Goal: Transaction & Acquisition: Purchase product/service

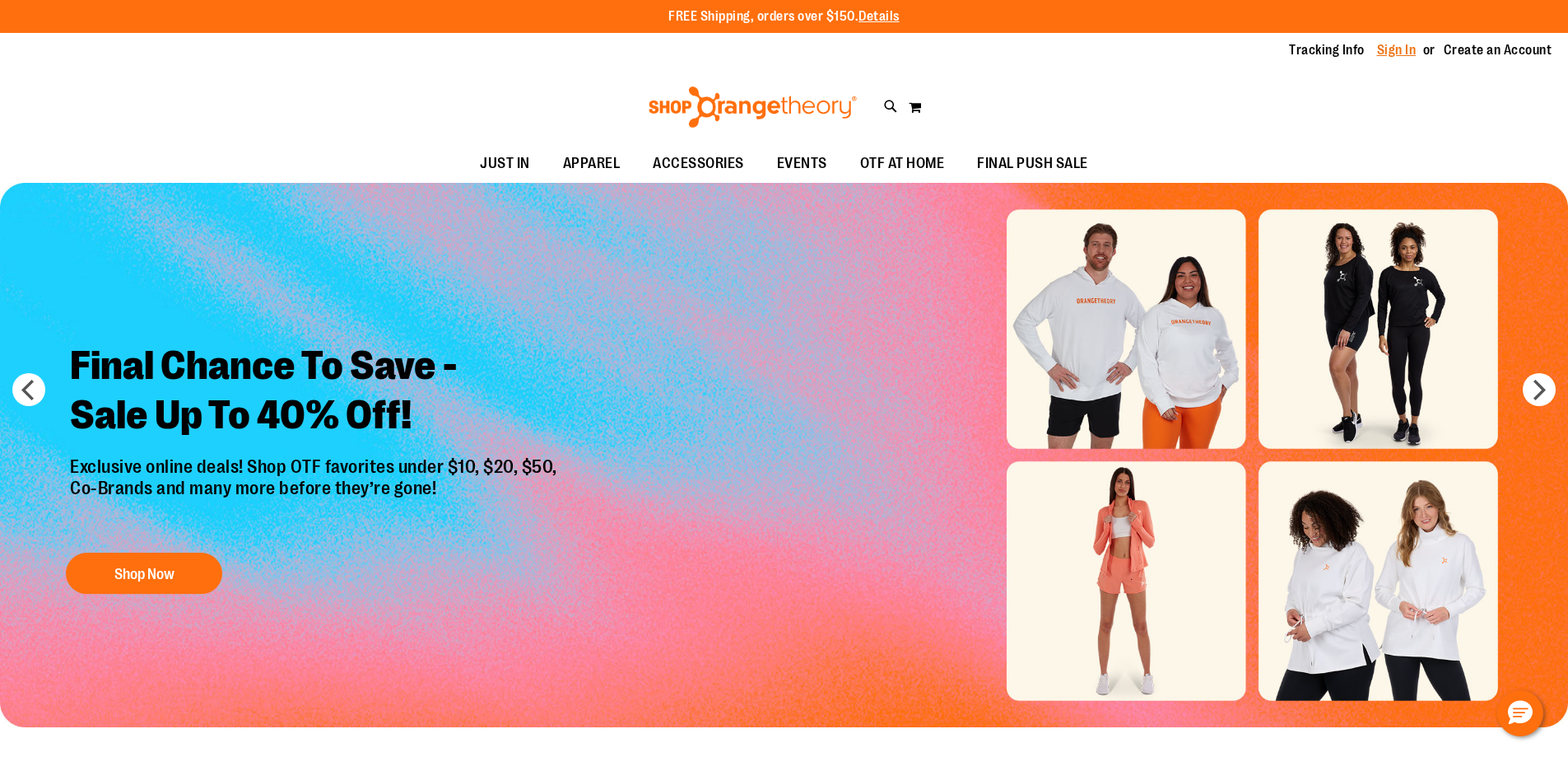
click at [1390, 50] on link "Sign In" at bounding box center [1396, 51] width 39 height 18
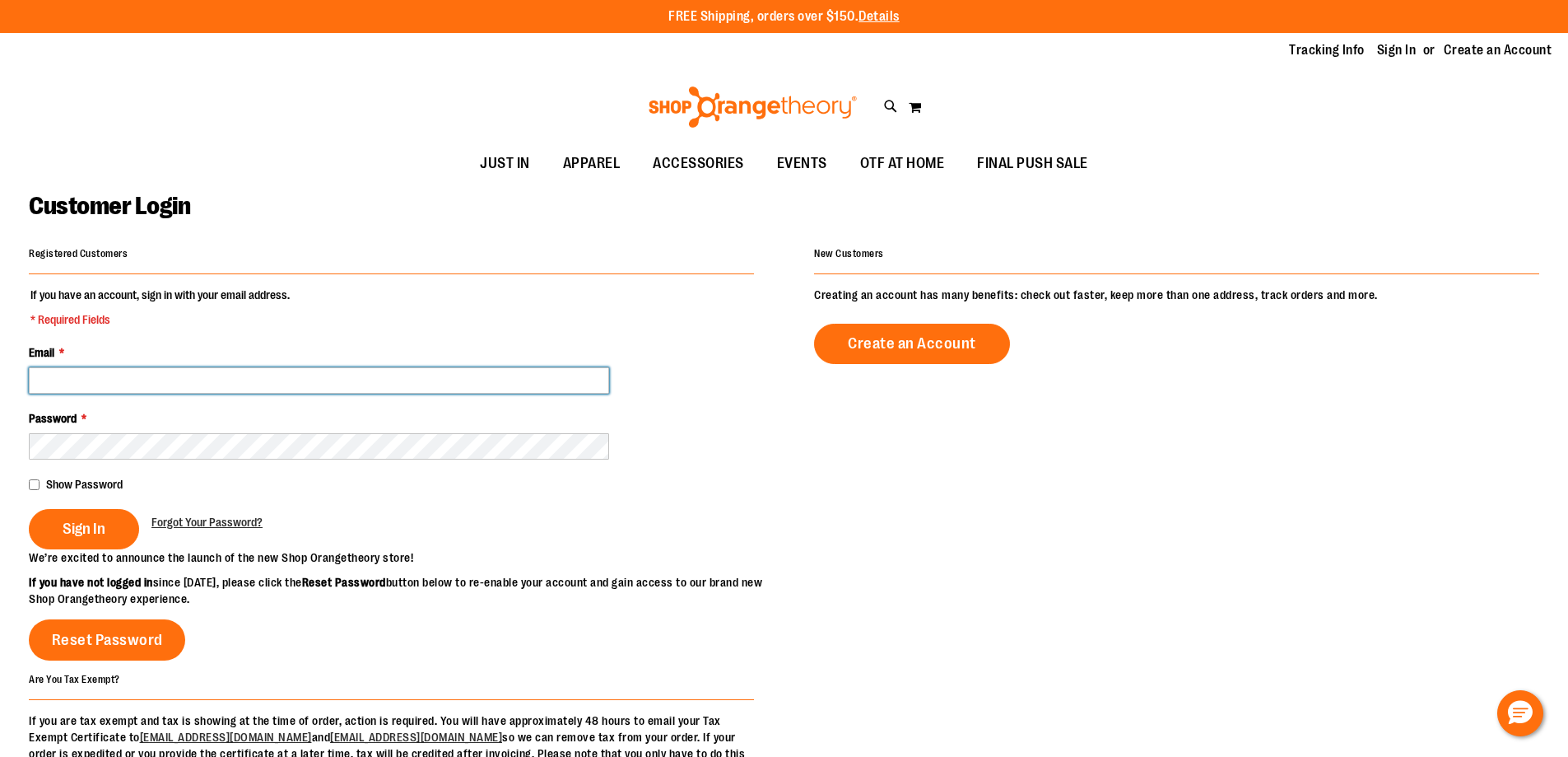
click at [464, 376] on input "Email *" at bounding box center [319, 380] width 581 height 27
type input "**********"
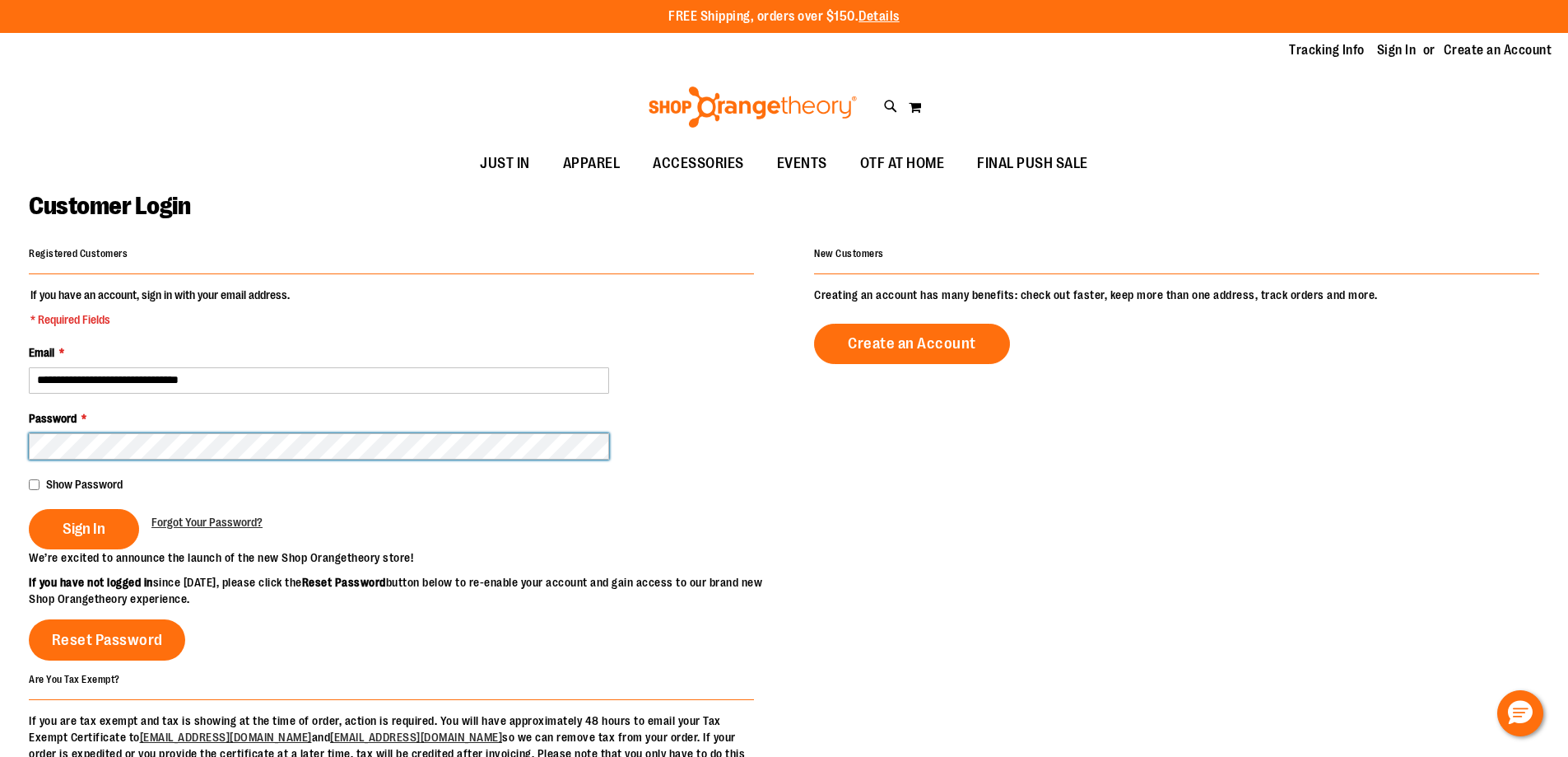
click at [28, 509] on button "Sign In" at bounding box center [84, 529] width 110 height 40
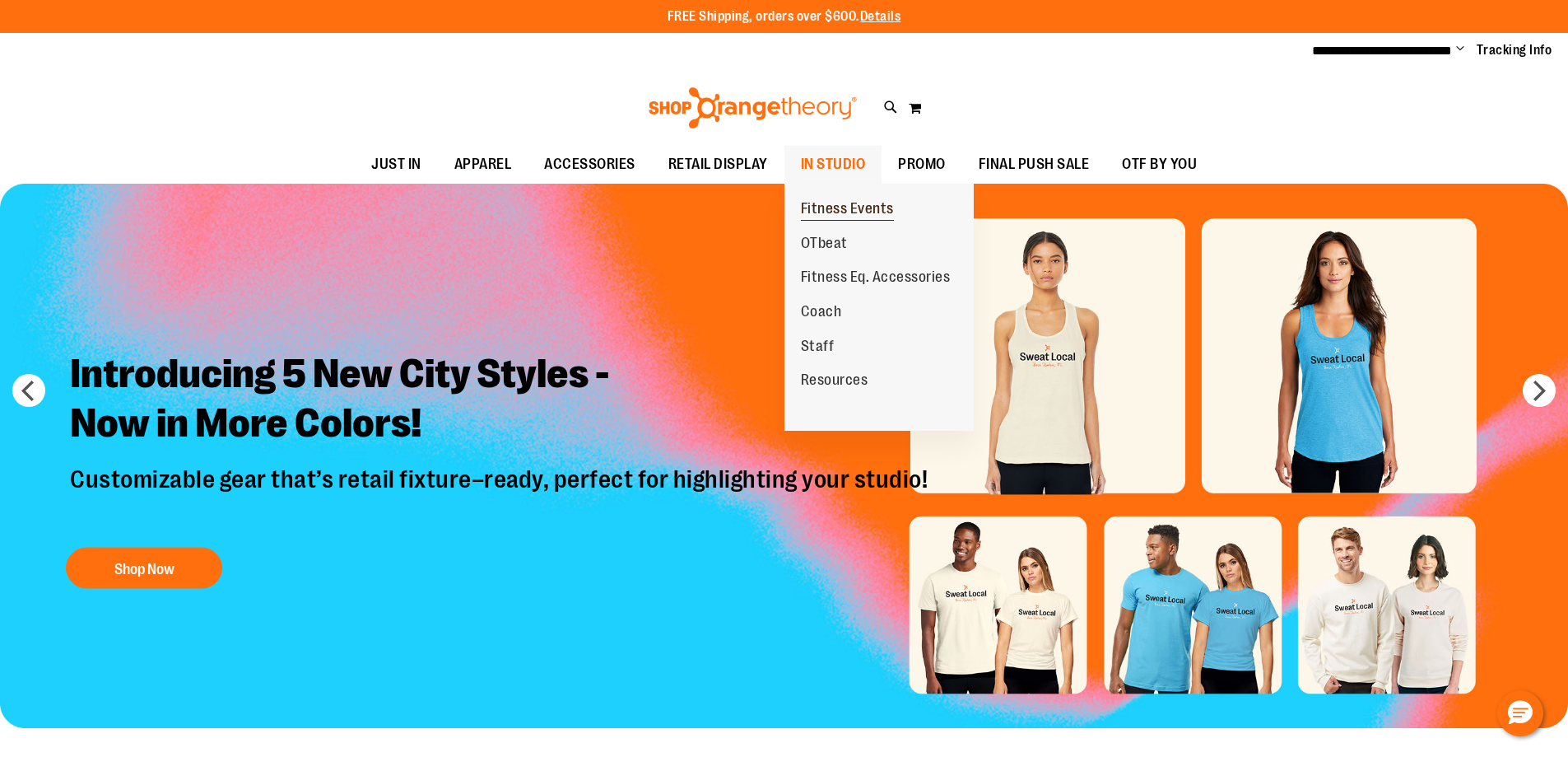
click at [840, 214] on span "Fitness Events" at bounding box center [847, 210] width 93 height 20
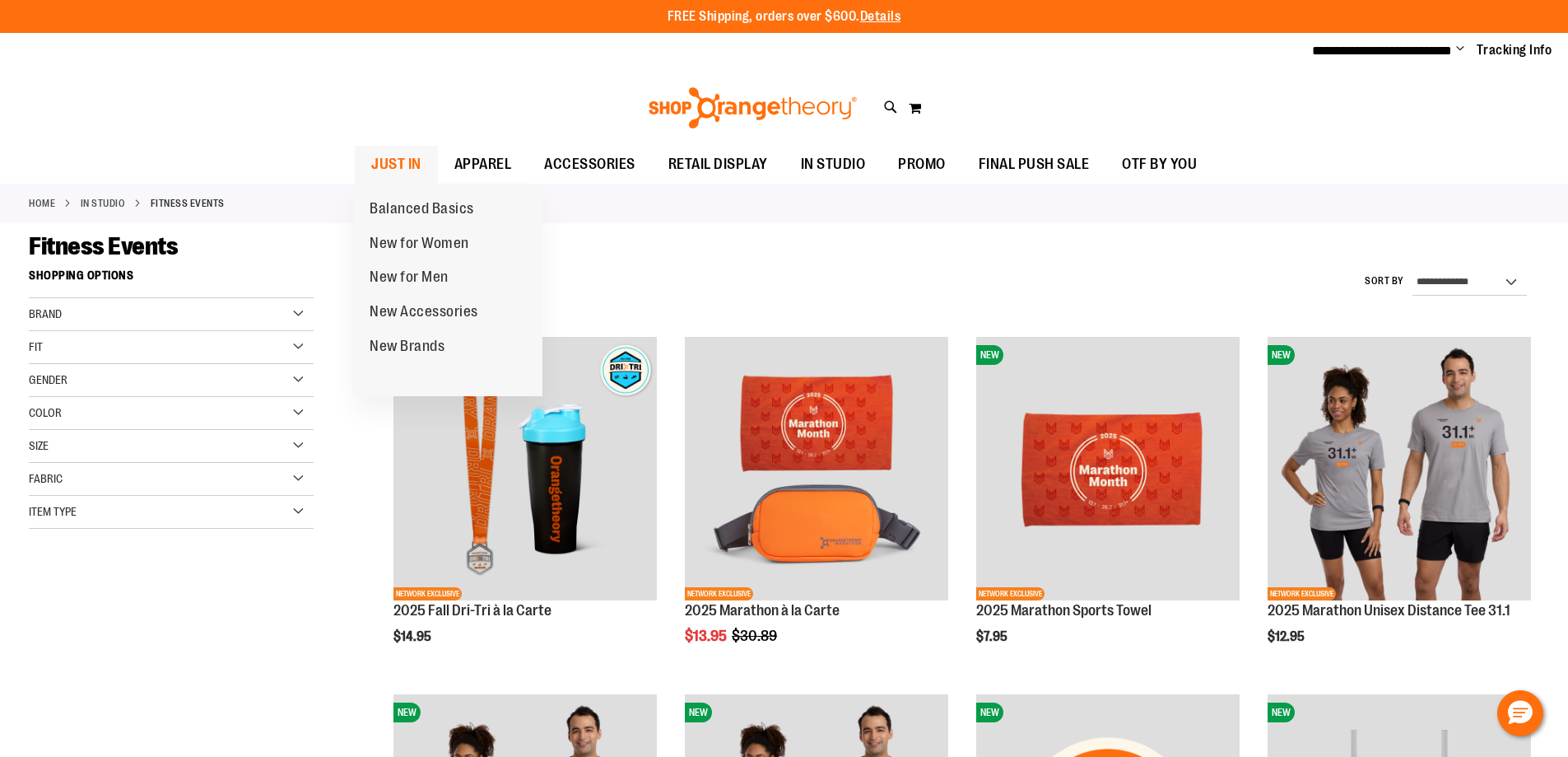
click at [409, 167] on span "JUST IN" at bounding box center [396, 164] width 51 height 37
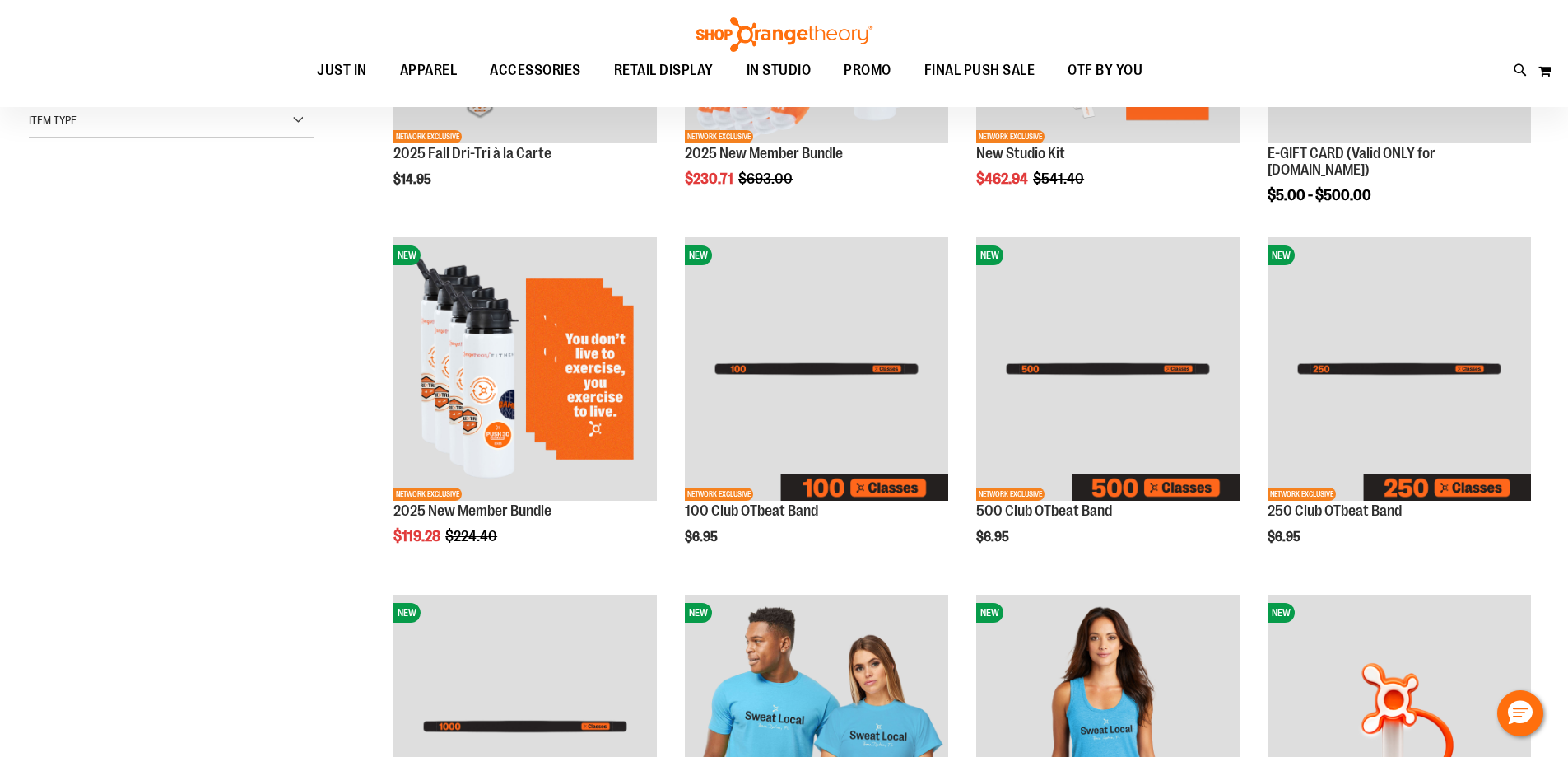
scroll to position [493, 0]
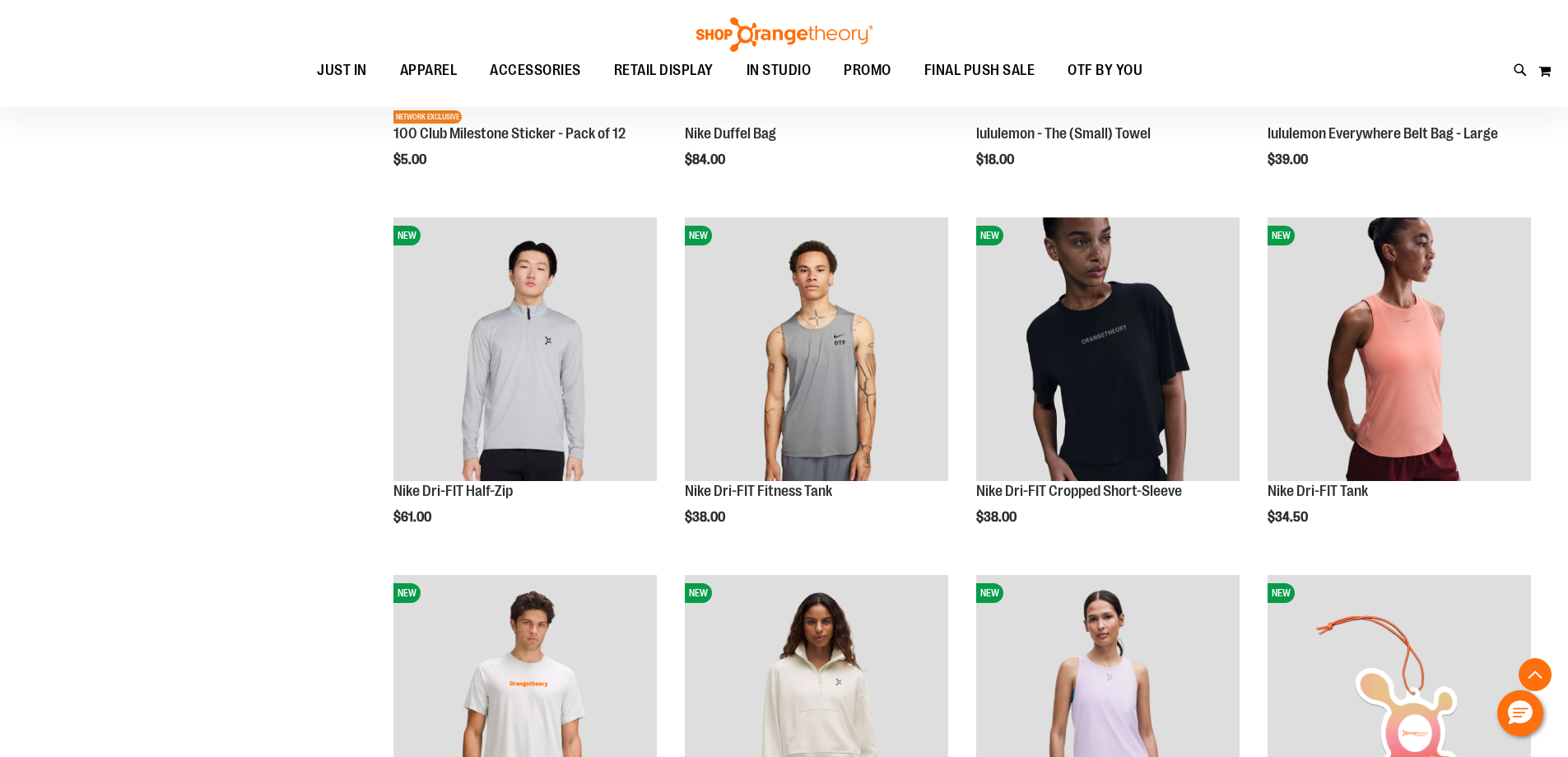
scroll to position [1564, 0]
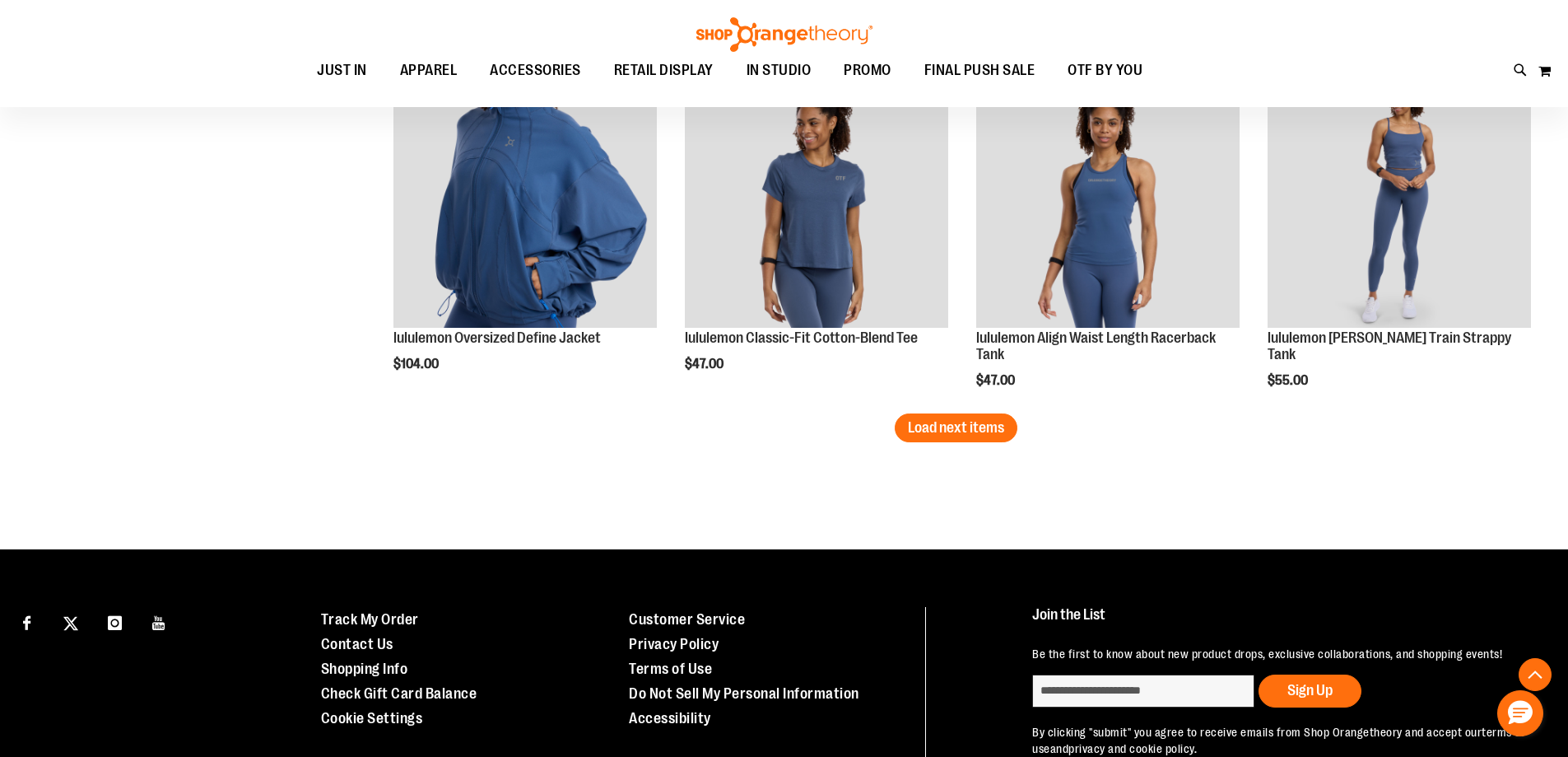
scroll to position [3128, 0]
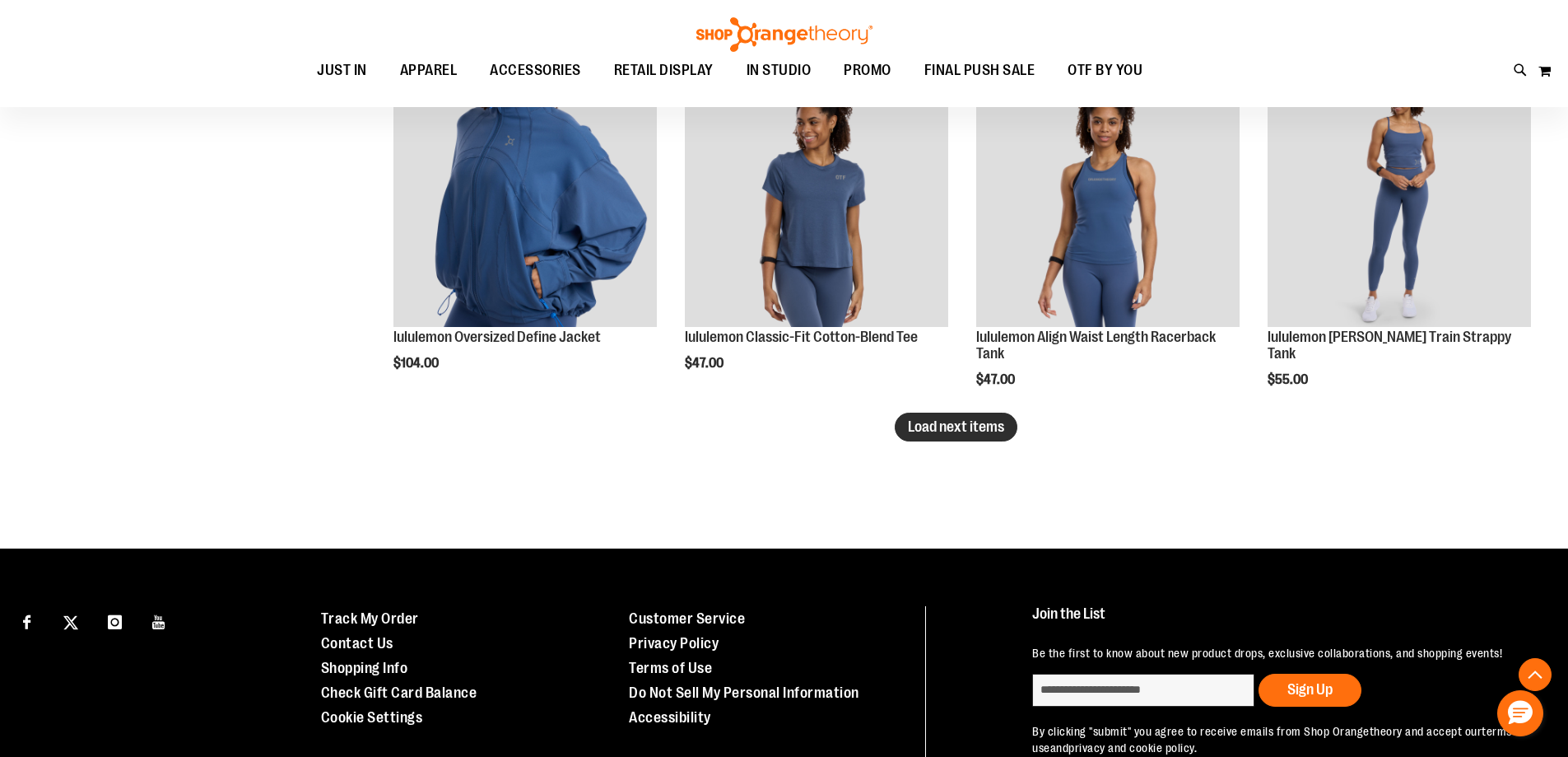
click at [919, 430] on span "Load next items" at bounding box center [956, 426] width 96 height 17
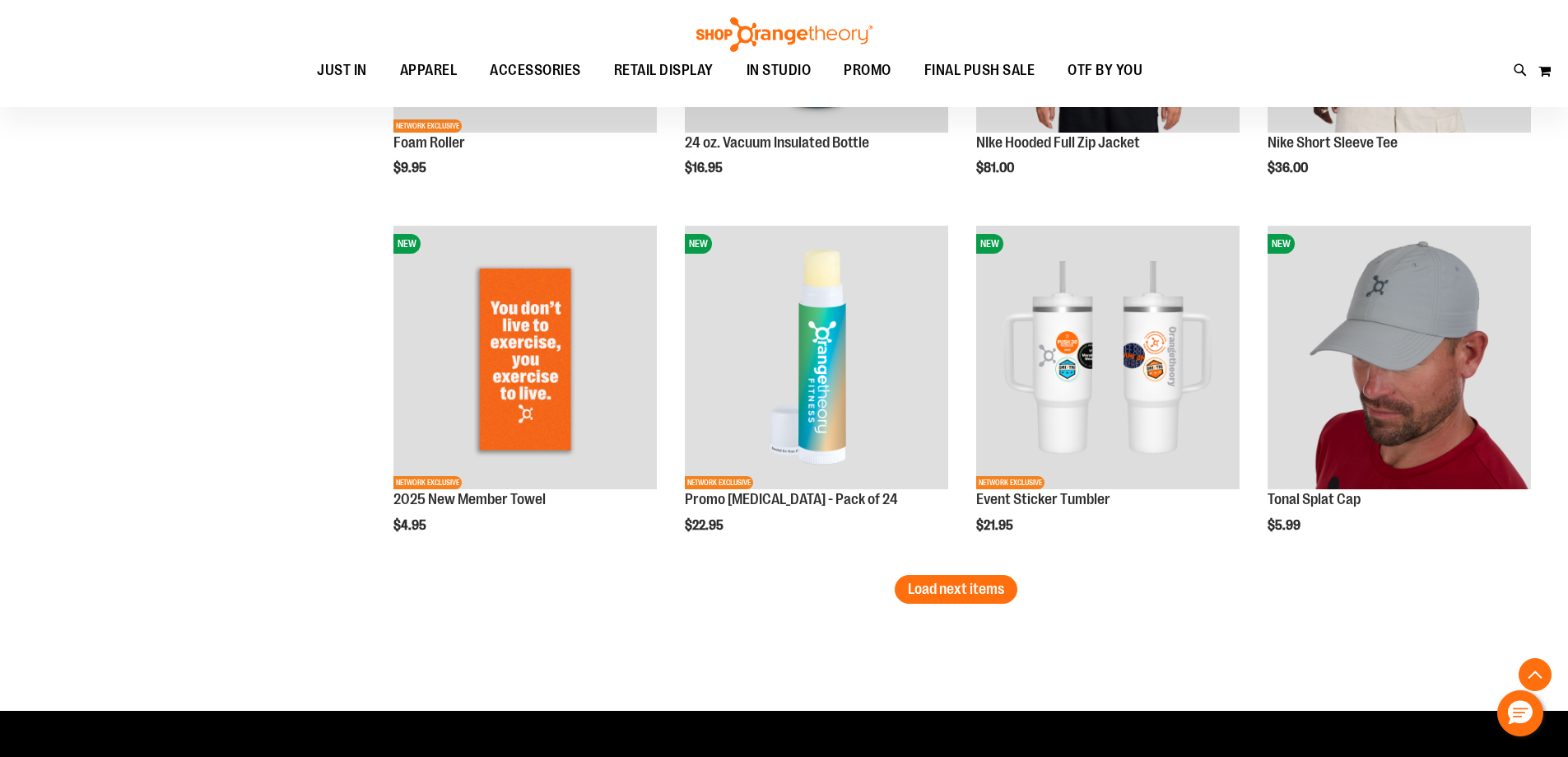
scroll to position [4116, 0]
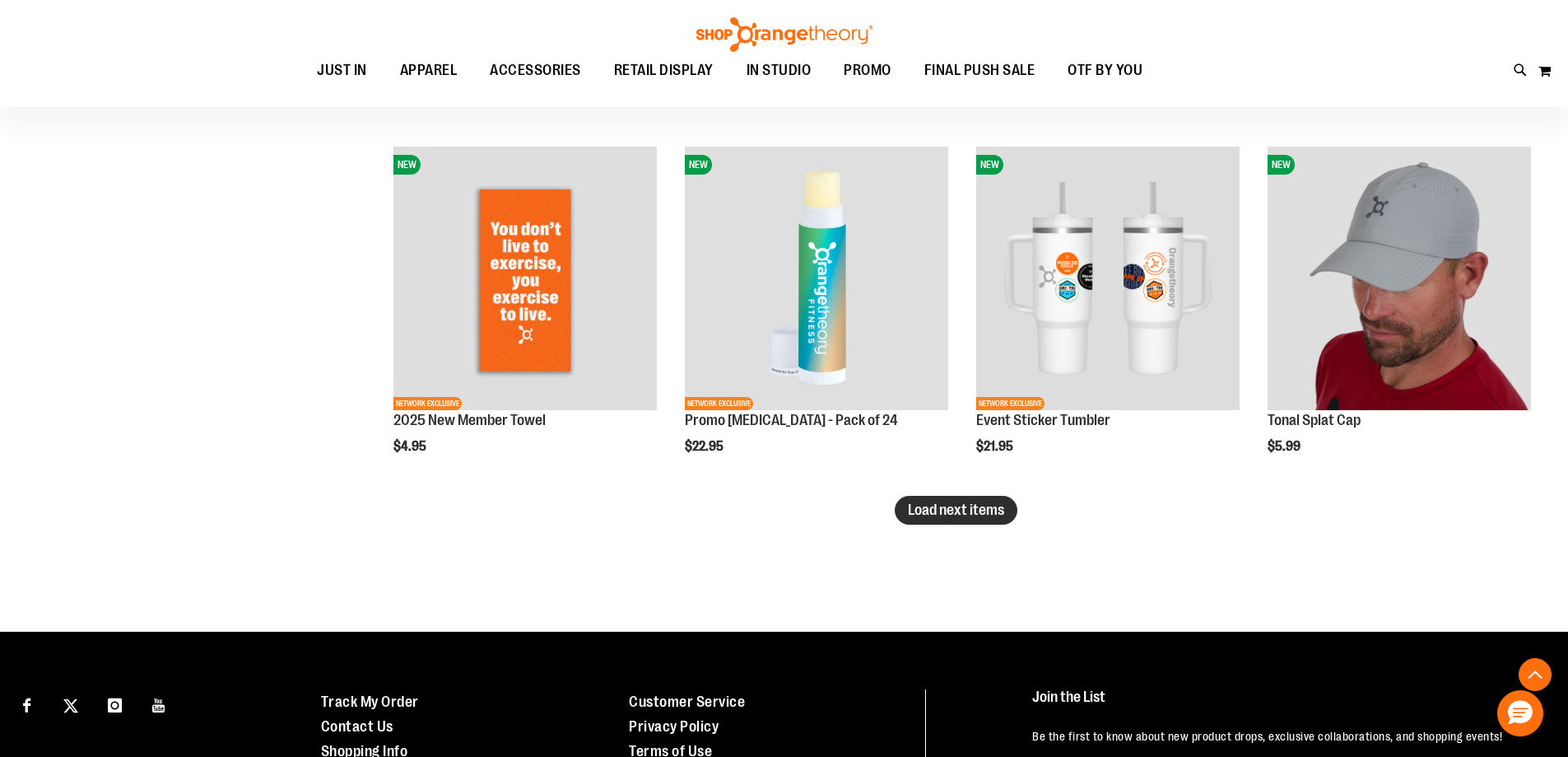
click at [959, 504] on span "Load next items" at bounding box center [956, 510] width 96 height 17
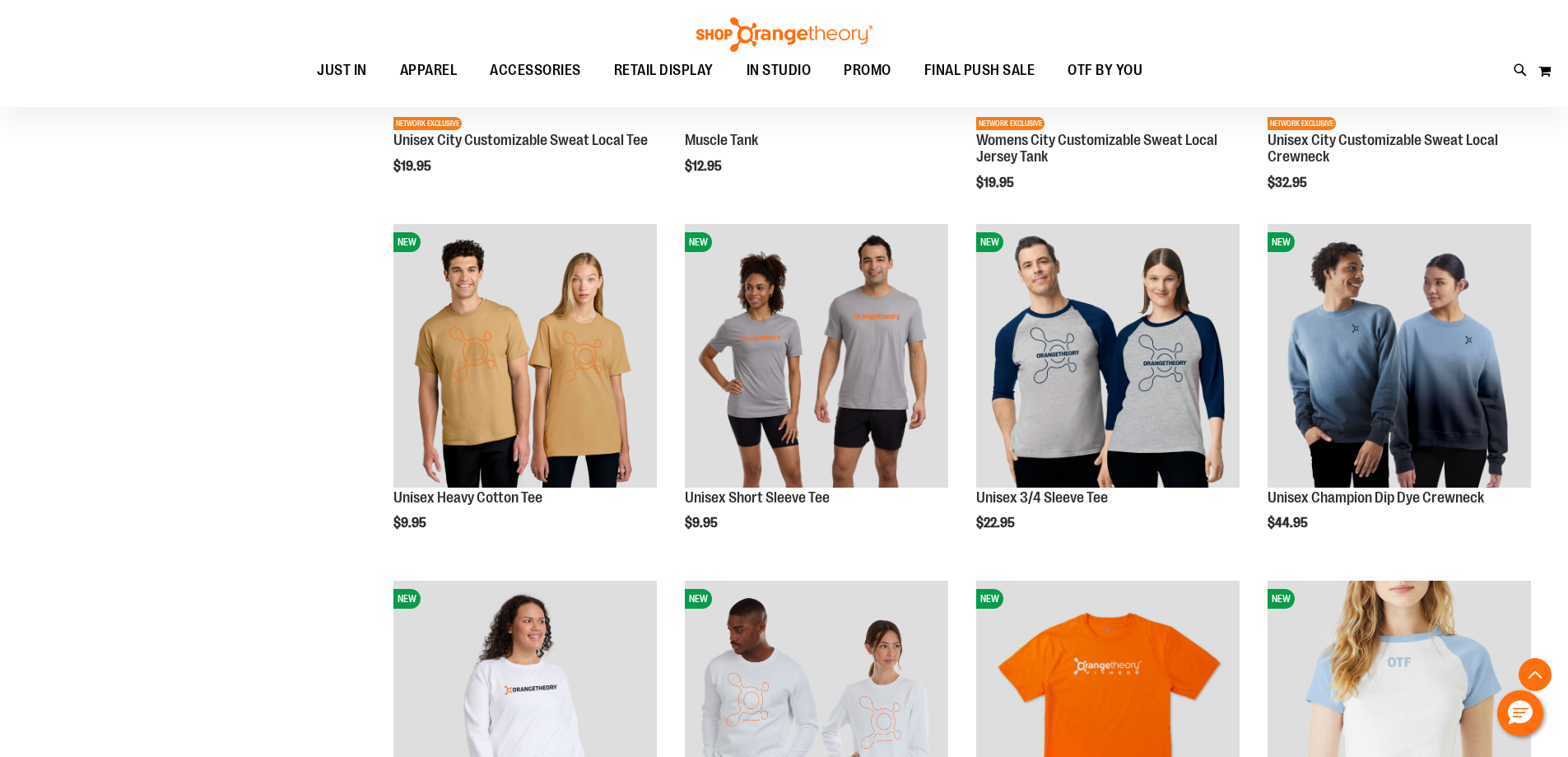
scroll to position [5022, 0]
